Goal: Transaction & Acquisition: Purchase product/service

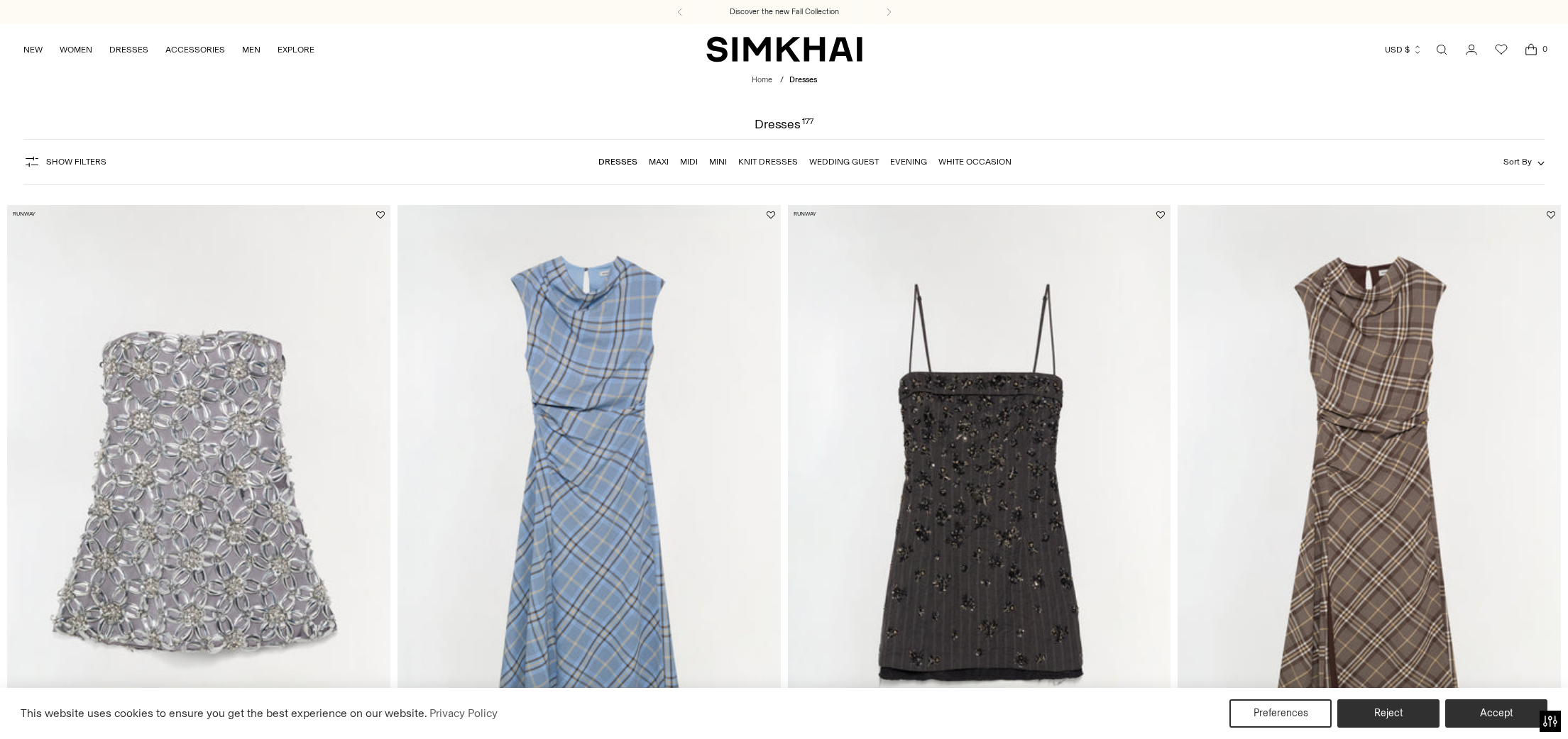
click at [850, 161] on link "Wedding Guest" at bounding box center [843, 161] width 70 height 10
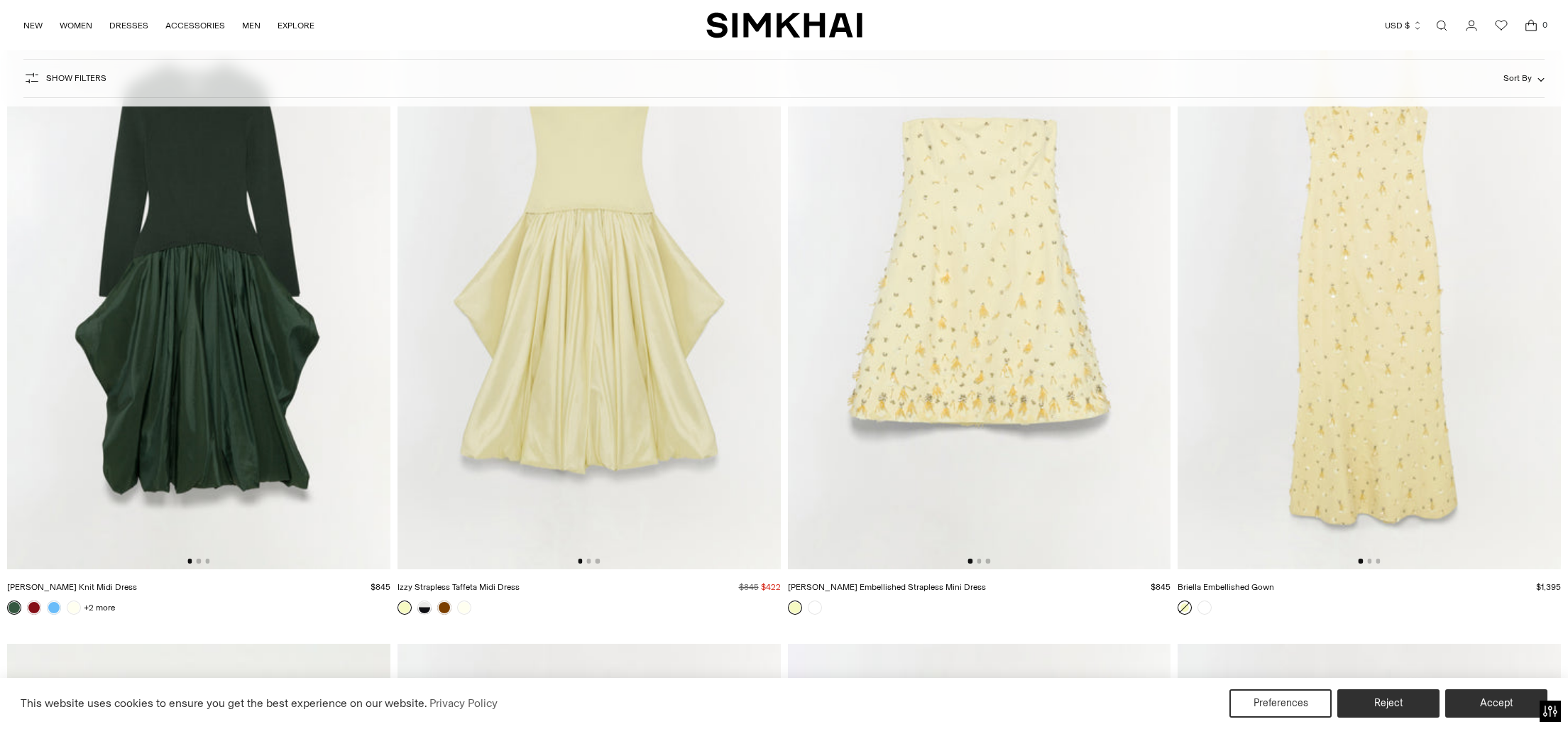
scroll to position [9976, 0]
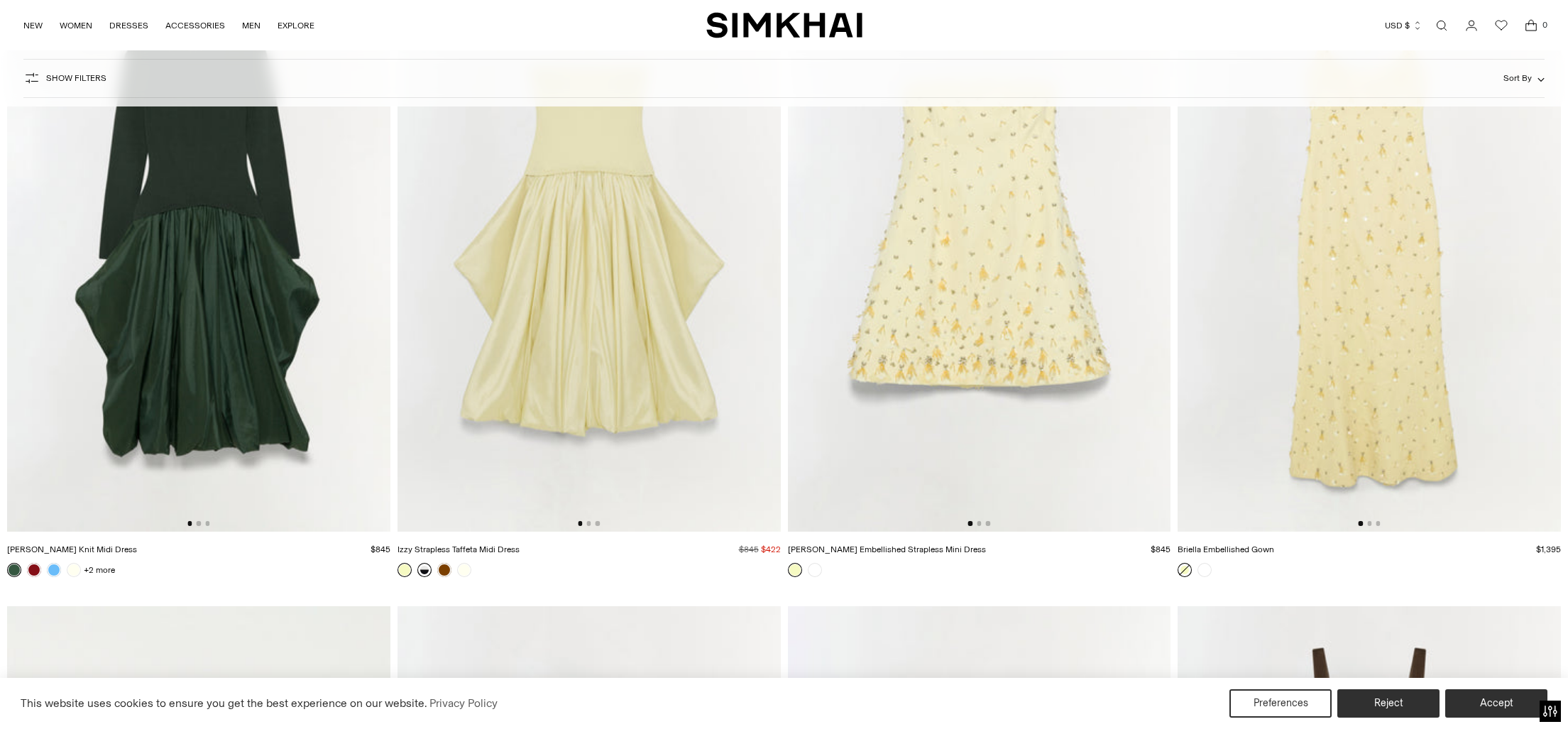
click at [426, 568] on link at bounding box center [424, 569] width 14 height 14
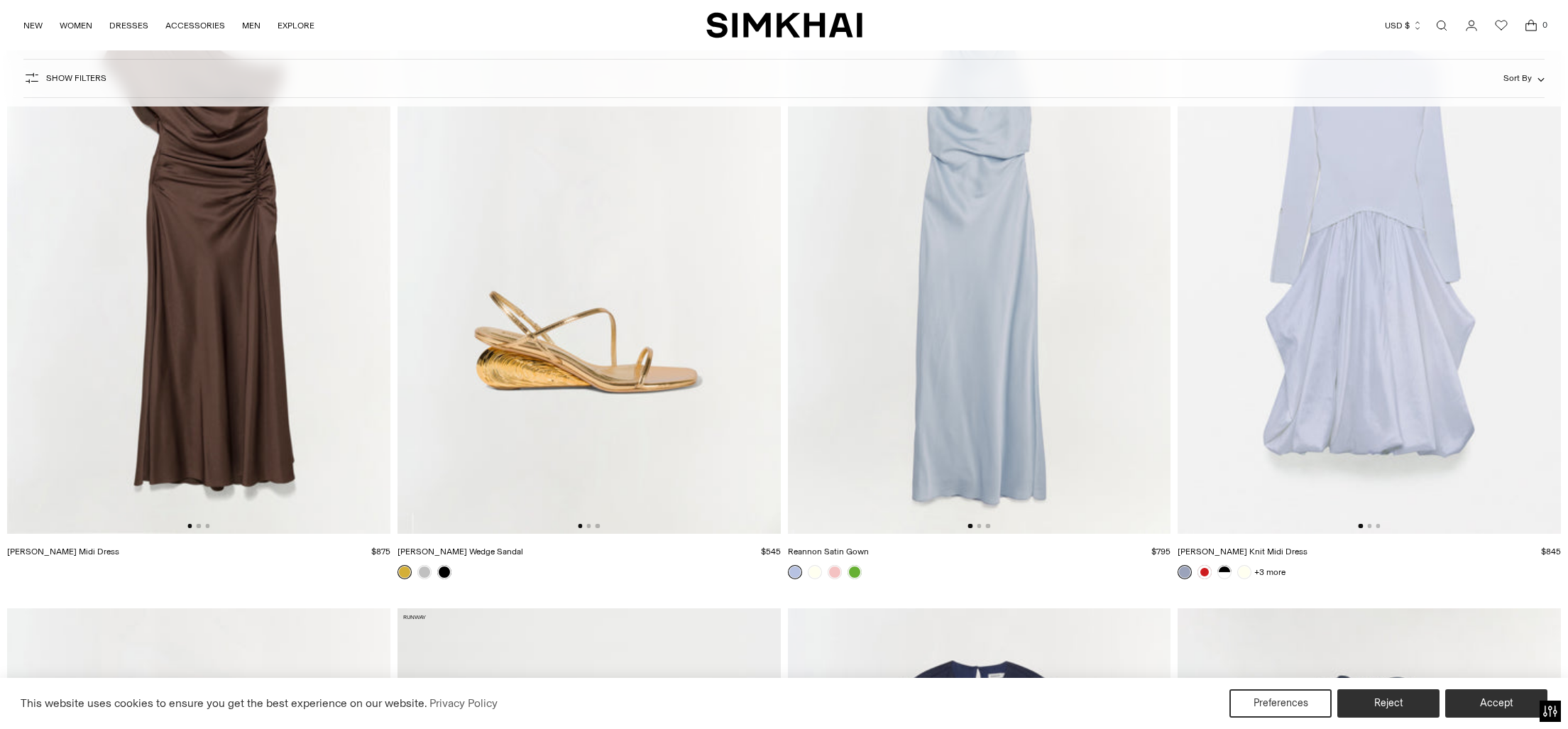
scroll to position [11177, 0]
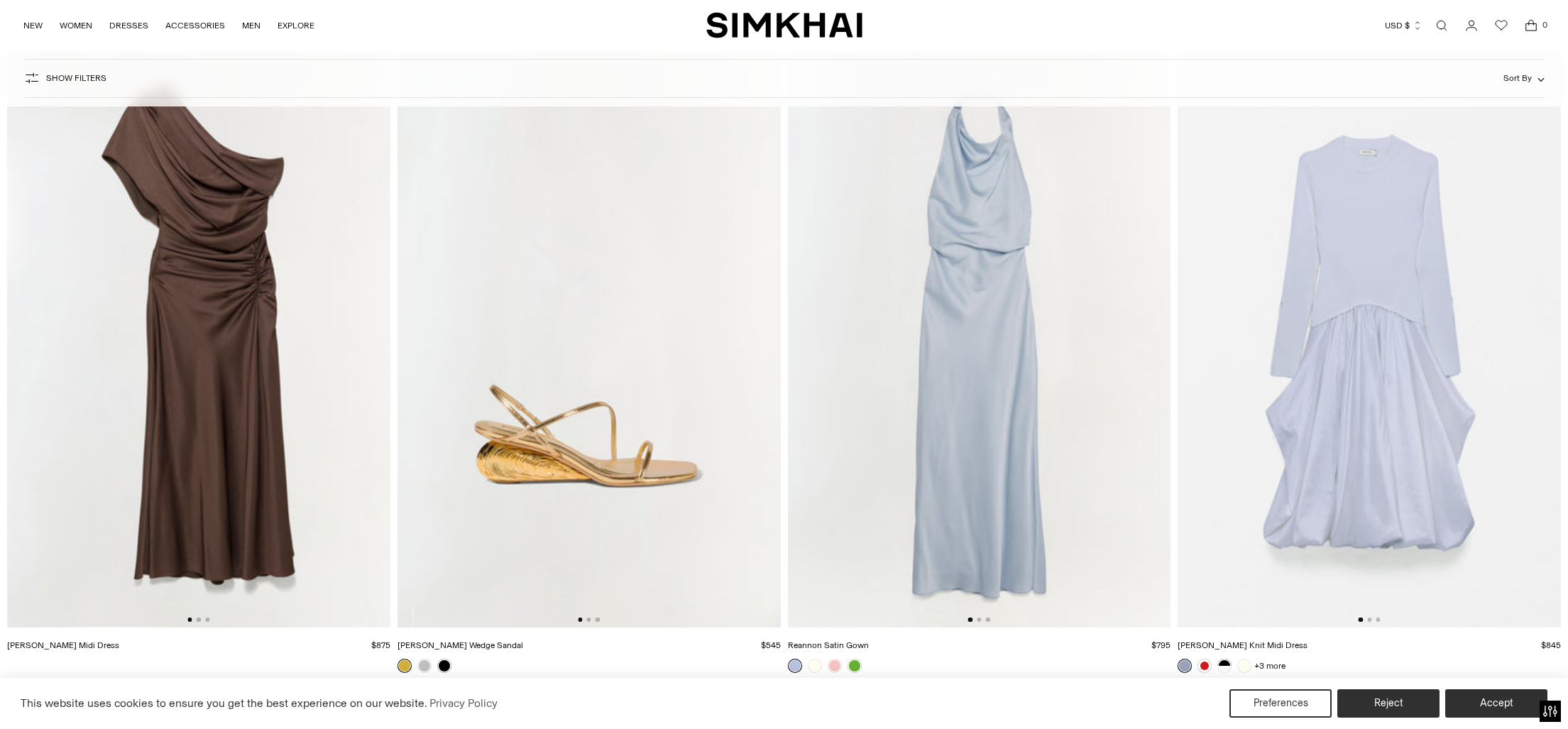
click at [1054, 456] on img at bounding box center [980, 339] width 383 height 575
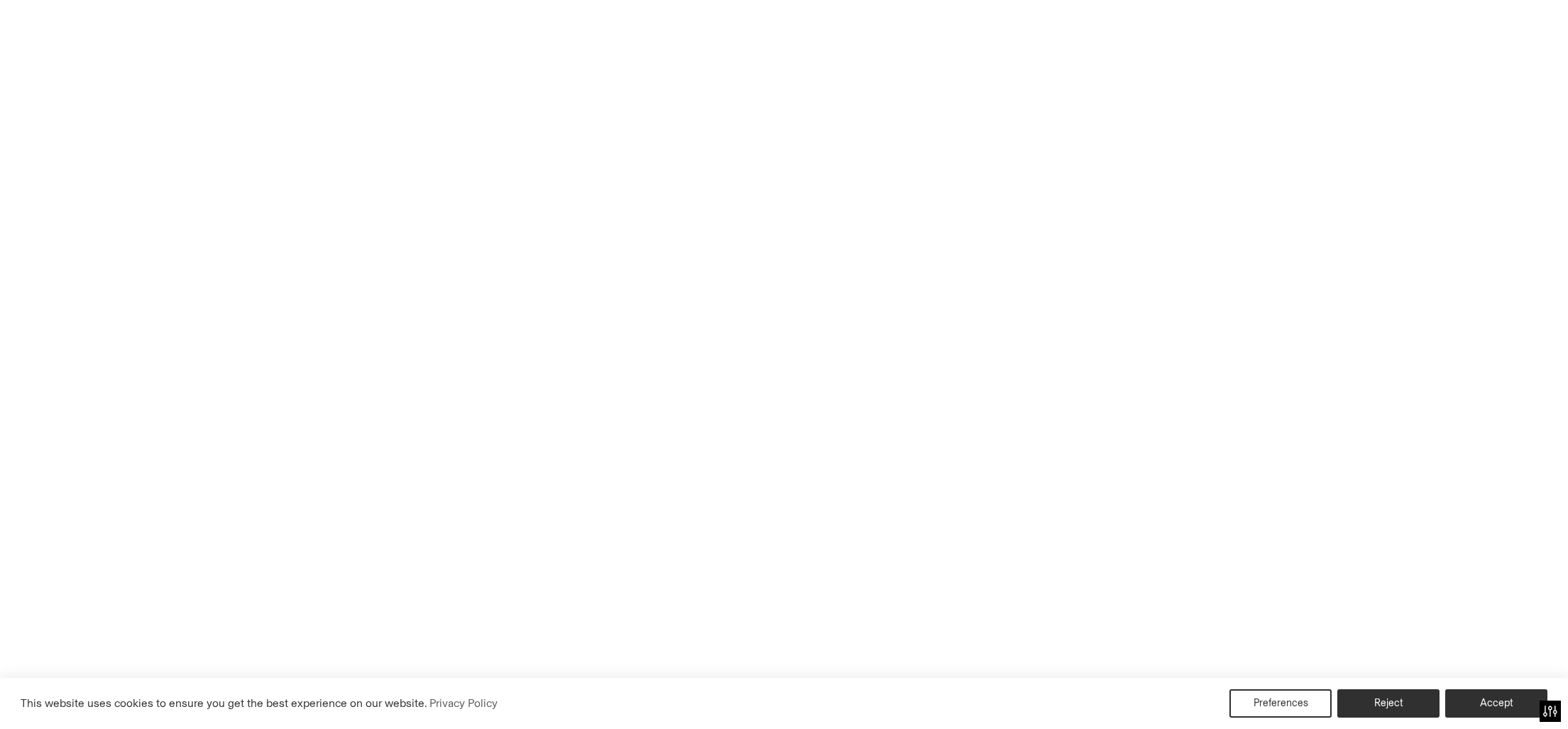
click at [1054, 455] on img at bounding box center [980, 339] width 383 height 575
